Goal: Task Accomplishment & Management: Complete application form

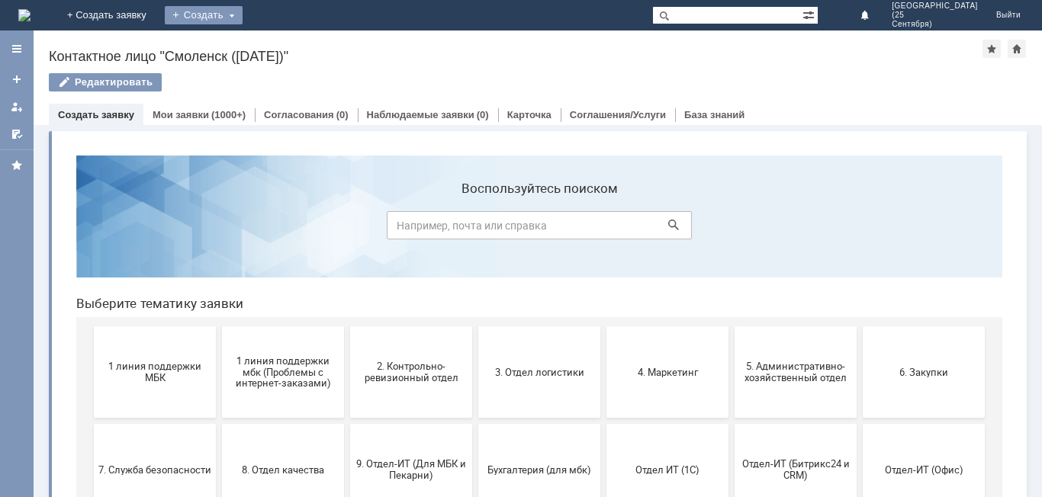
click at [243, 13] on div "Создать" at bounding box center [204, 15] width 78 height 18
click at [284, 49] on link "Заявка" at bounding box center [226, 46] width 116 height 18
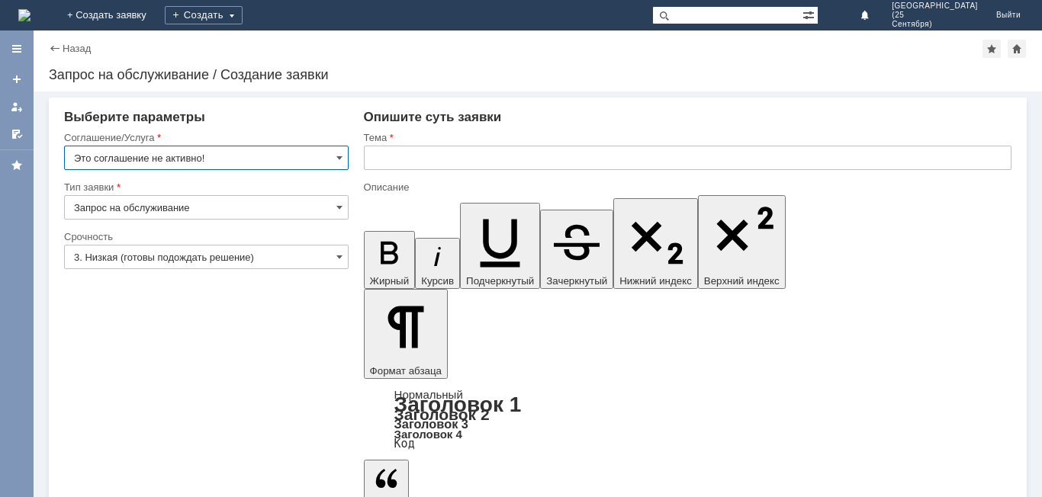
click at [446, 162] on input "text" at bounding box center [688, 158] width 648 height 24
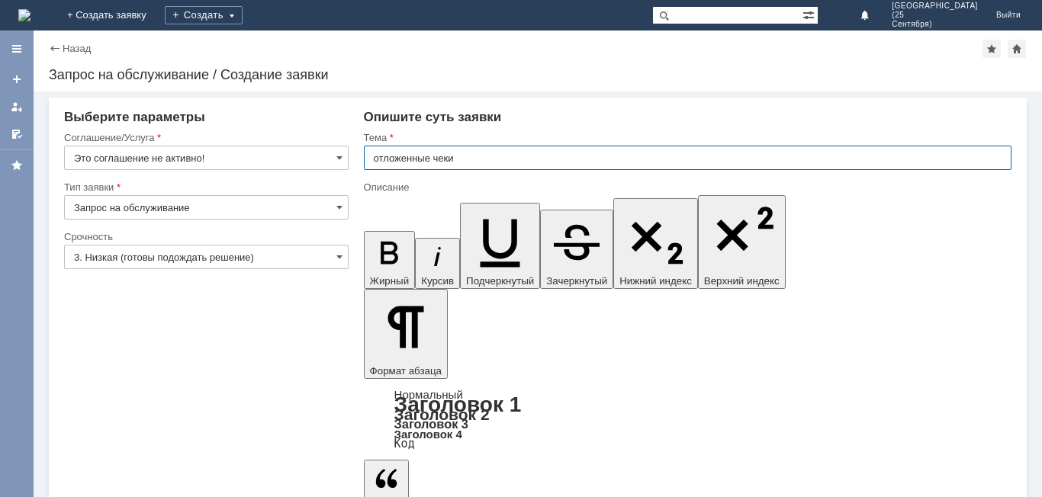
type input "отложенные чеки"
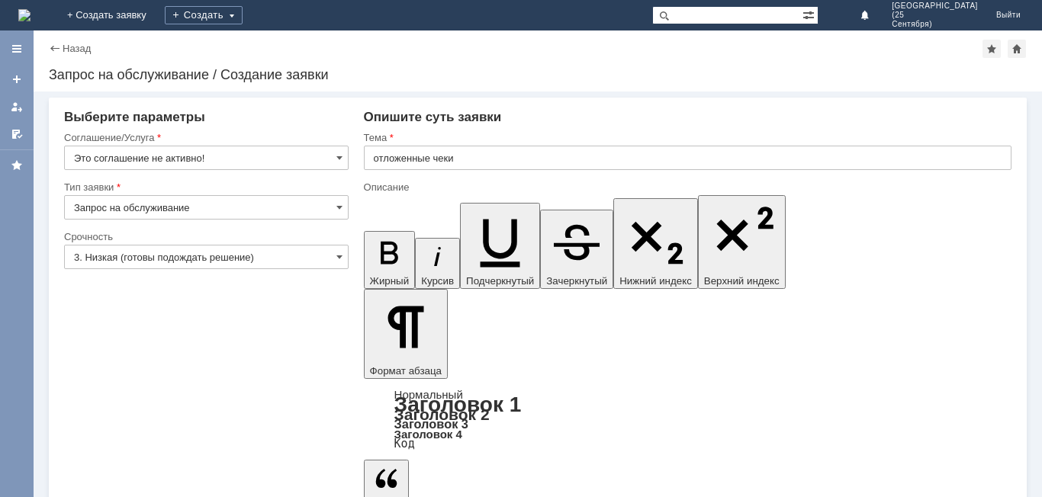
click at [323, 162] on input "Это соглашение не активно!" at bounding box center [206, 158] width 285 height 24
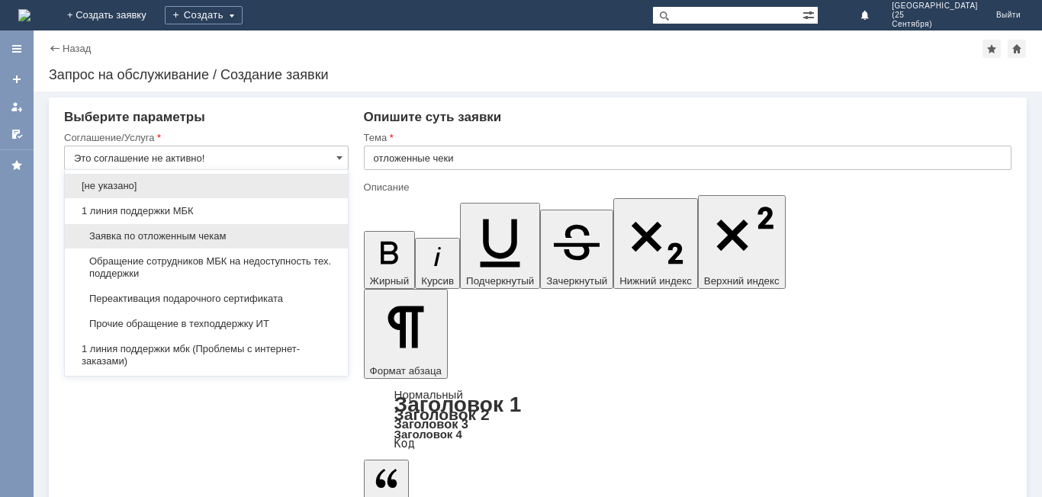
click at [282, 233] on span "Заявка по отложенным чекам" at bounding box center [206, 236] width 265 height 12
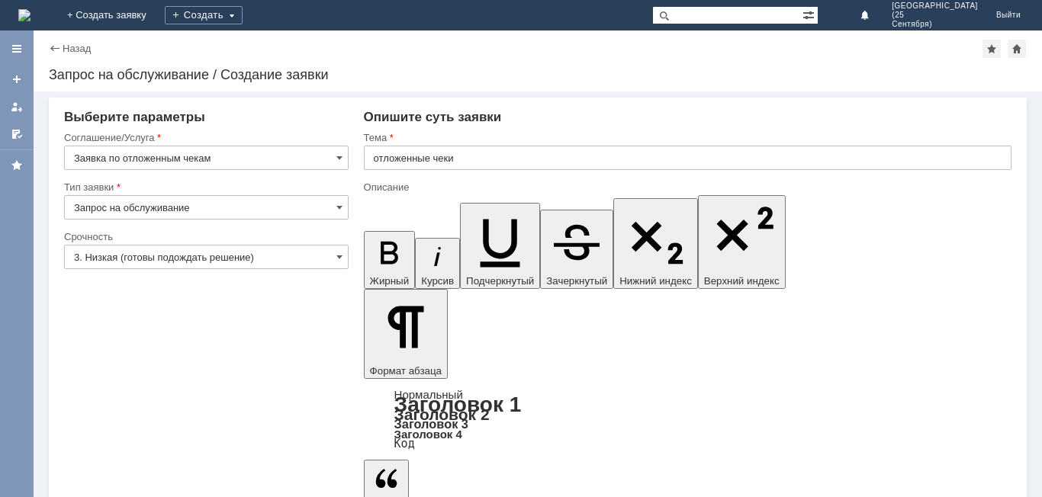
type input "Заявка по отложенным чекам"
click at [266, 249] on input "3. Низкая (готовы подождать решение)" at bounding box center [206, 257] width 285 height 24
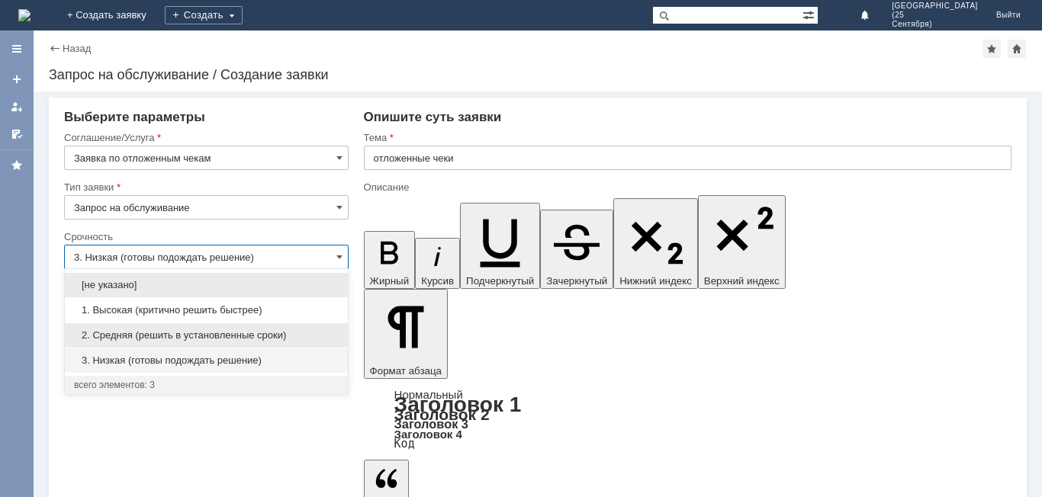
click at [227, 326] on div "2. Средняя (решить в установленные сроки)" at bounding box center [206, 335] width 283 height 24
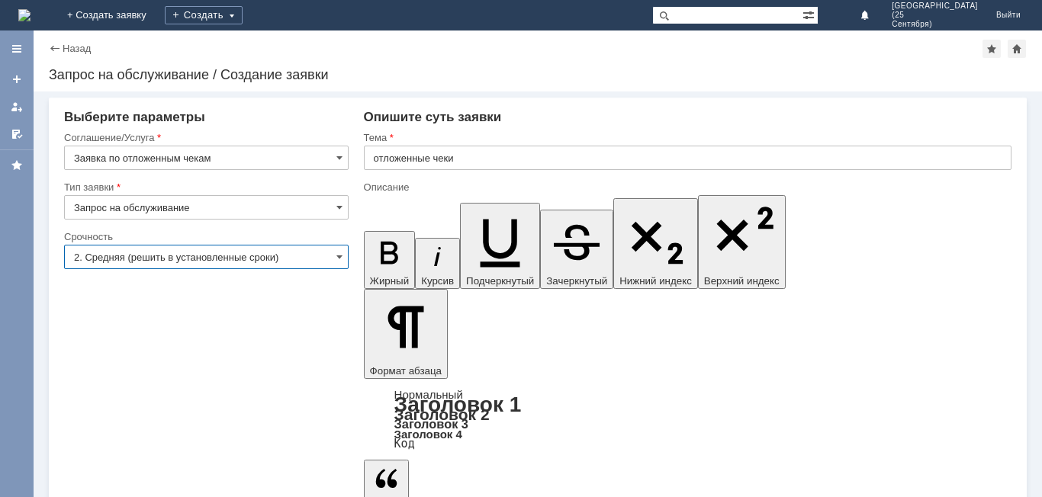
type input "2. Средняя (решить в установленные сроки)"
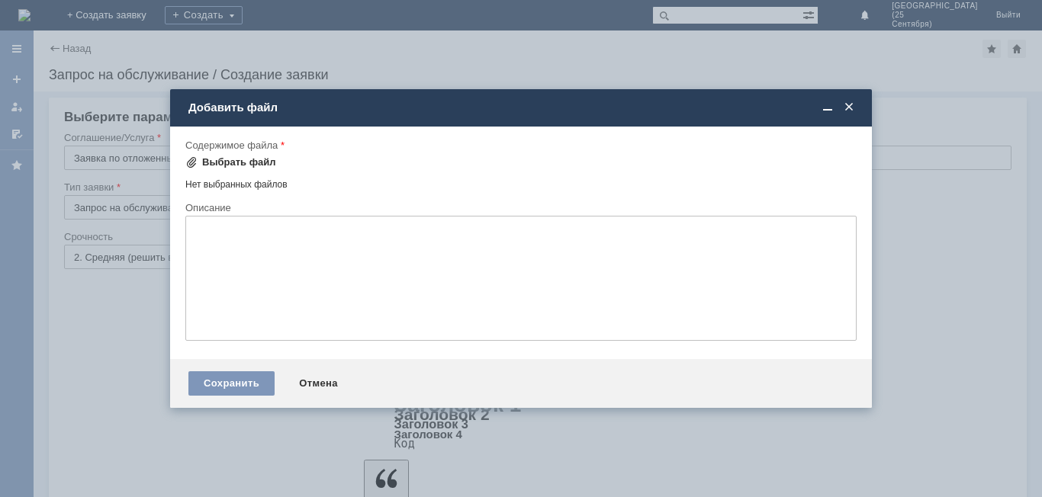
click at [255, 169] on div "Выбрать файл" at bounding box center [230, 162] width 91 height 18
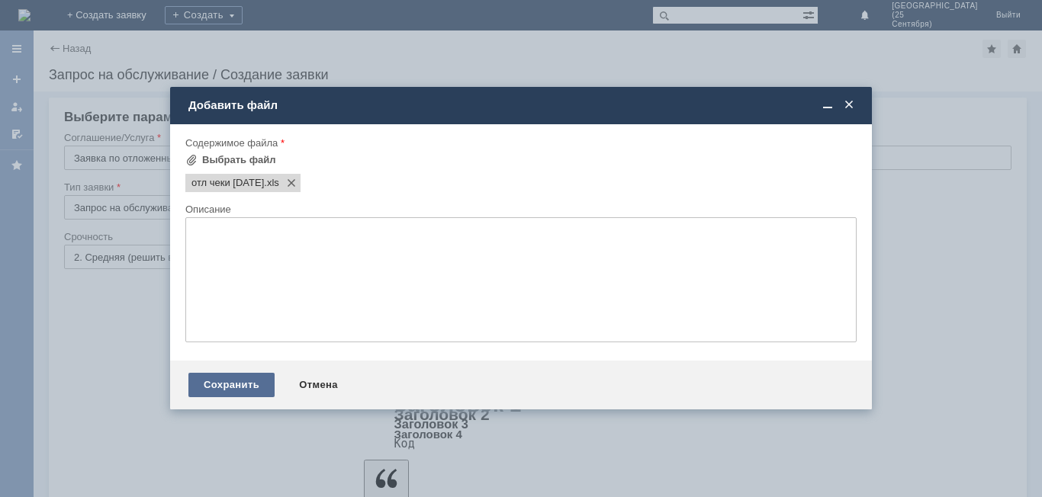
click at [220, 393] on div "Сохранить" at bounding box center [231, 385] width 86 height 24
